Goal: Transaction & Acquisition: Purchase product/service

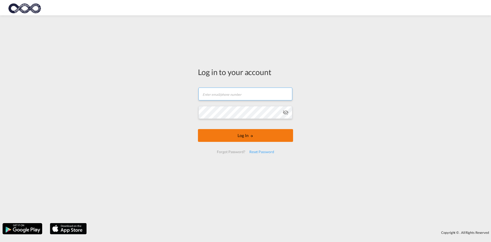
type input "[EMAIL_ADDRESS][DOMAIN_NAME]"
click at [258, 134] on button "Log In" at bounding box center [245, 135] width 95 height 13
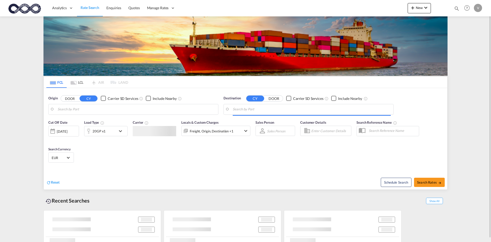
type input "[GEOGRAPHIC_DATA], [GEOGRAPHIC_DATA]"
type input "[GEOGRAPHIC_DATA], JMKIN"
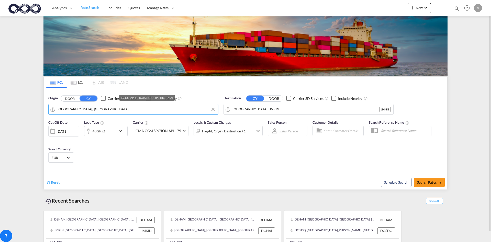
drag, startPoint x: 155, startPoint y: 115, endPoint x: 70, endPoint y: 112, distance: 85.5
click at [70, 112] on md-autocomplete-wrap "[GEOGRAPHIC_DATA], [GEOGRAPHIC_DATA]" at bounding box center [137, 110] width 158 height 10
drag, startPoint x: 97, startPoint y: 110, endPoint x: 47, endPoint y: 110, distance: 50.4
click at [47, 110] on div "Origin DOOR CY Carrier SD Services Include Nearby [GEOGRAPHIC_DATA], [GEOGRAPHI…" at bounding box center [133, 105] width 175 height 24
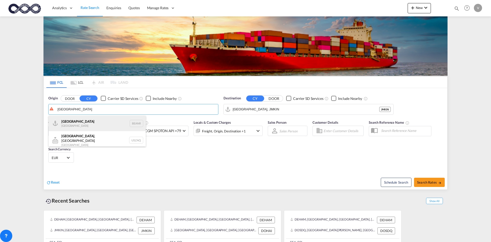
click at [117, 126] on div "Antwerp [GEOGRAPHIC_DATA] BEANR" at bounding box center [97, 123] width 97 height 15
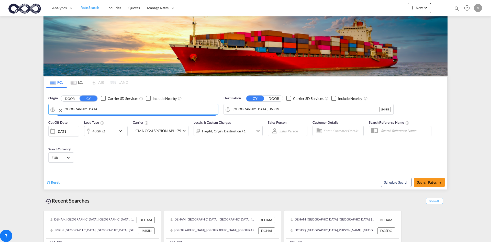
type input "[GEOGRAPHIC_DATA], BEANR"
drag, startPoint x: 302, startPoint y: 107, endPoint x: 241, endPoint y: 111, distance: 61.2
click at [241, 110] on input "[GEOGRAPHIC_DATA], JMKIN" at bounding box center [312, 109] width 158 height 8
drag, startPoint x: 262, startPoint y: 114, endPoint x: 268, endPoint y: 109, distance: 7.3
click at [262, 113] on md-autocomplete-wrap "[GEOGRAPHIC_DATA], JMKIN" at bounding box center [312, 110] width 158 height 10
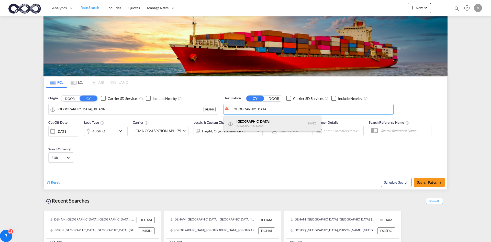
click at [260, 120] on div "[GEOGRAPHIC_DATA] [GEOGRAPHIC_DATA] INVTZ" at bounding box center [272, 123] width 97 height 15
type input "[GEOGRAPHIC_DATA], [GEOGRAPHIC_DATA]"
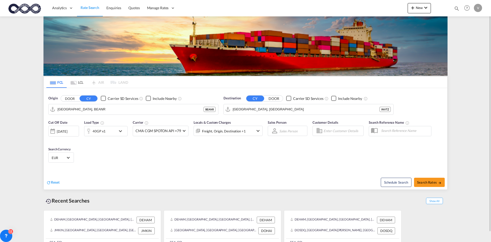
click at [253, 151] on div "Cut Off Date [DATE] [DATE] Load Type 40GP x1 Carrier CMA CGM SPOTON API +79 Onl…" at bounding box center [246, 142] width 404 height 50
click at [98, 129] on div "40GP x1" at bounding box center [99, 130] width 13 height 7
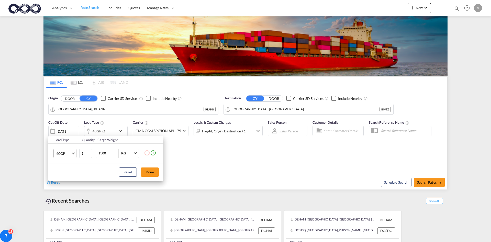
click at [76, 156] on md-select-value "40GP" at bounding box center [66, 153] width 20 height 9
click at [69, 140] on md-option "20GP" at bounding box center [69, 141] width 35 height 12
click at [104, 159] on td "1500 KG KG" at bounding box center [119, 153] width 50 height 20
click at [106, 153] on input "1500" at bounding box center [108, 153] width 20 height 9
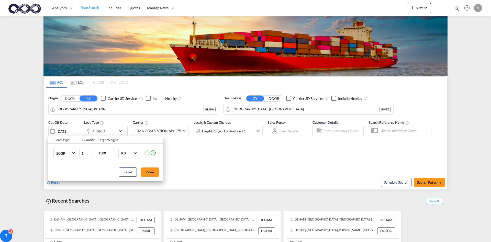
click at [105, 157] on input "1500" at bounding box center [108, 153] width 20 height 9
click at [109, 154] on input "1500" at bounding box center [108, 153] width 20 height 9
click at [109, 153] on input "1500" at bounding box center [108, 153] width 20 height 9
click at [107, 153] on input "1500" at bounding box center [108, 153] width 20 height 9
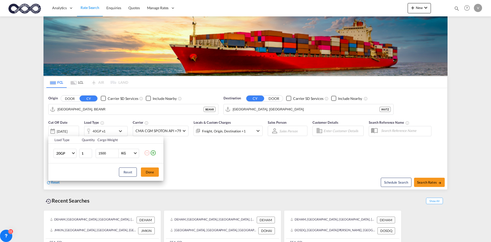
click at [107, 153] on input "1500" at bounding box center [108, 153] width 20 height 9
type input "21000"
click at [155, 171] on button "Done" at bounding box center [150, 171] width 18 height 9
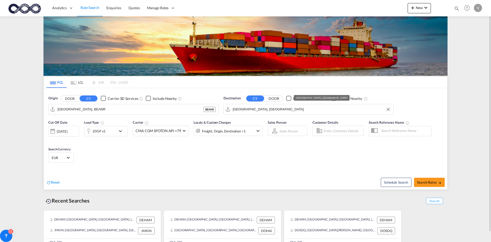
click at [336, 106] on input "[GEOGRAPHIC_DATA], [GEOGRAPHIC_DATA]" at bounding box center [312, 109] width 158 height 8
click at [119, 134] on md-icon "icon-chevron-down" at bounding box center [121, 131] width 9 height 6
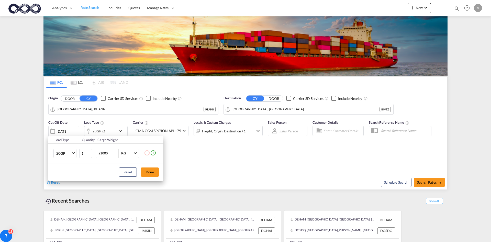
click at [113, 154] on input "21000" at bounding box center [108, 153] width 20 height 9
click at [148, 172] on button "Done" at bounding box center [150, 171] width 18 height 9
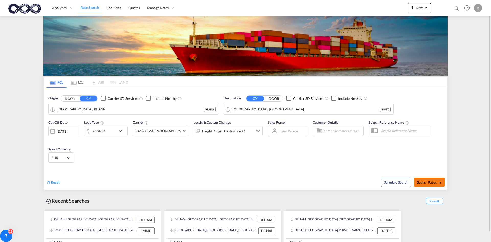
click at [438, 183] on md-icon "icon-arrow-right" at bounding box center [440, 183] width 4 height 4
type input "BEANR to INVTZ / [DATE]"
